Goal: Task Accomplishment & Management: Manage account settings

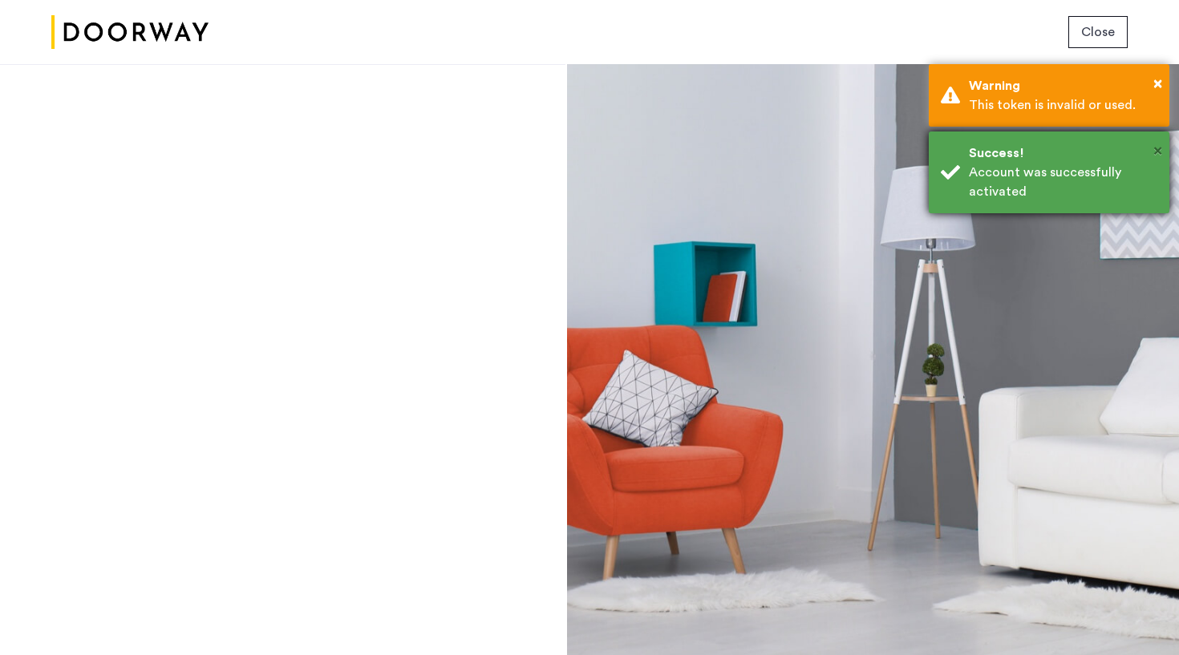
click at [1156, 151] on span "×" at bounding box center [1157, 151] width 9 height 16
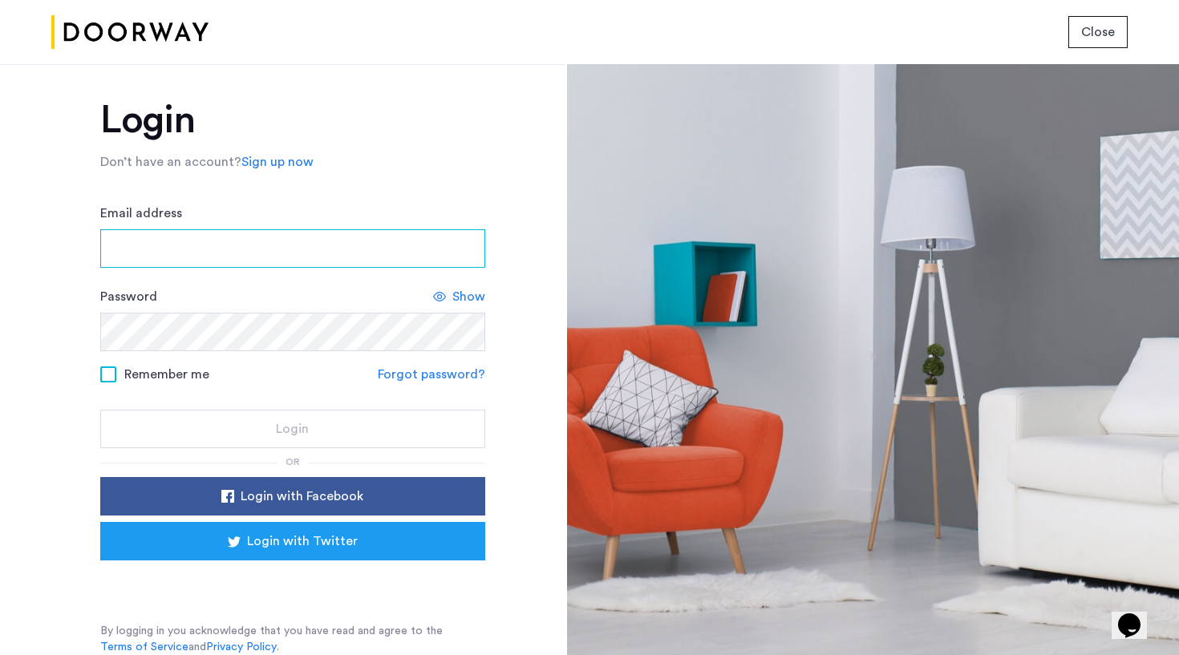
scroll to position [12, 0]
type input "**********"
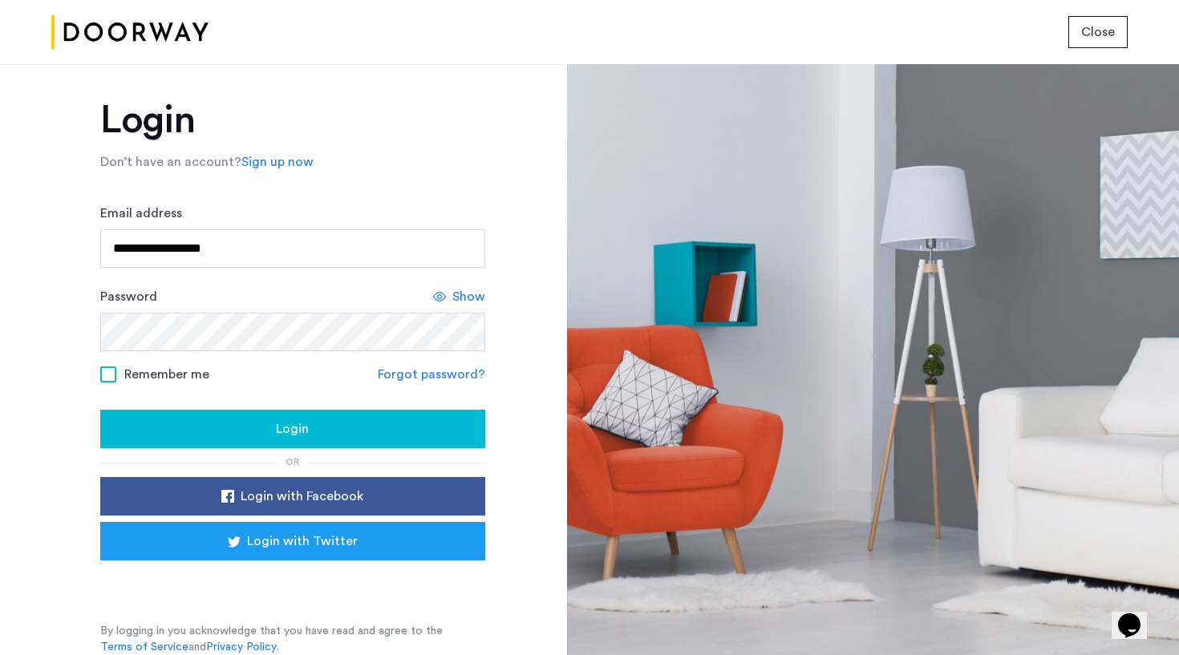
click at [197, 434] on div "Login" at bounding box center [292, 428] width 359 height 19
